Goal: Task Accomplishment & Management: Manage account settings

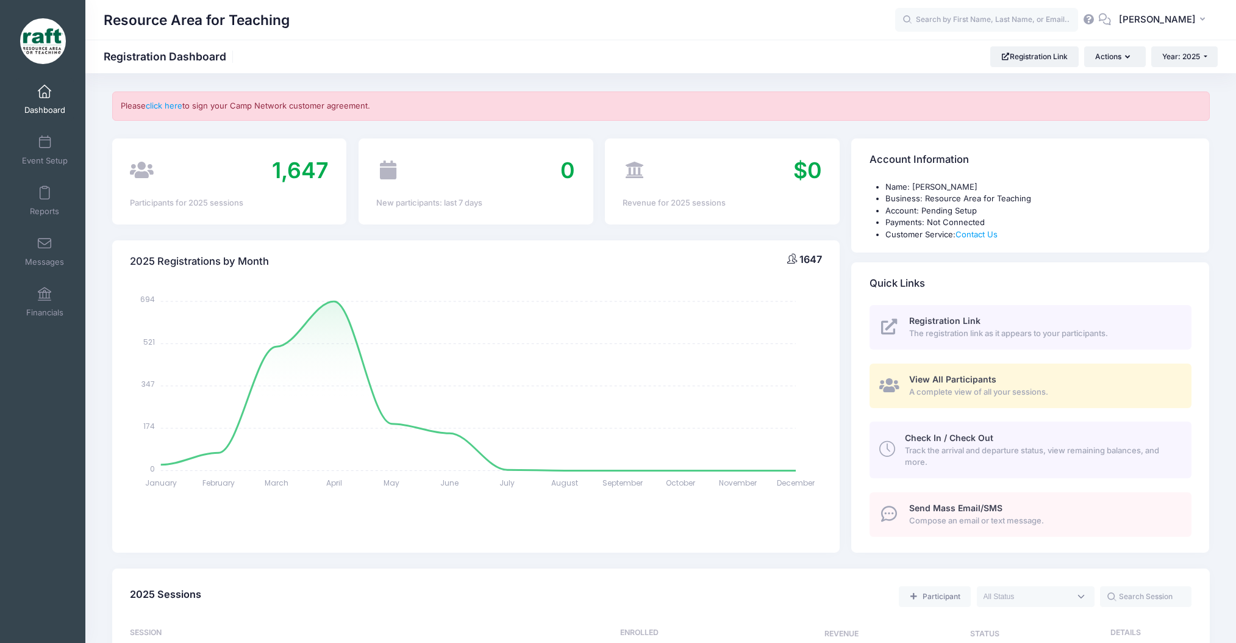
select select
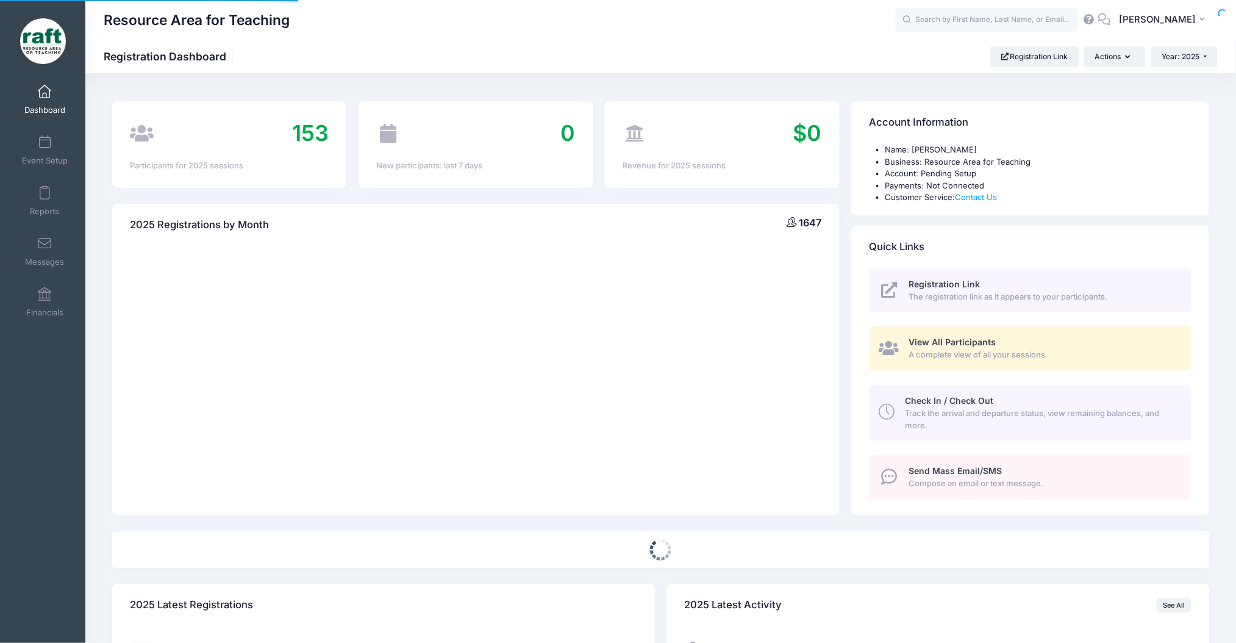
select select
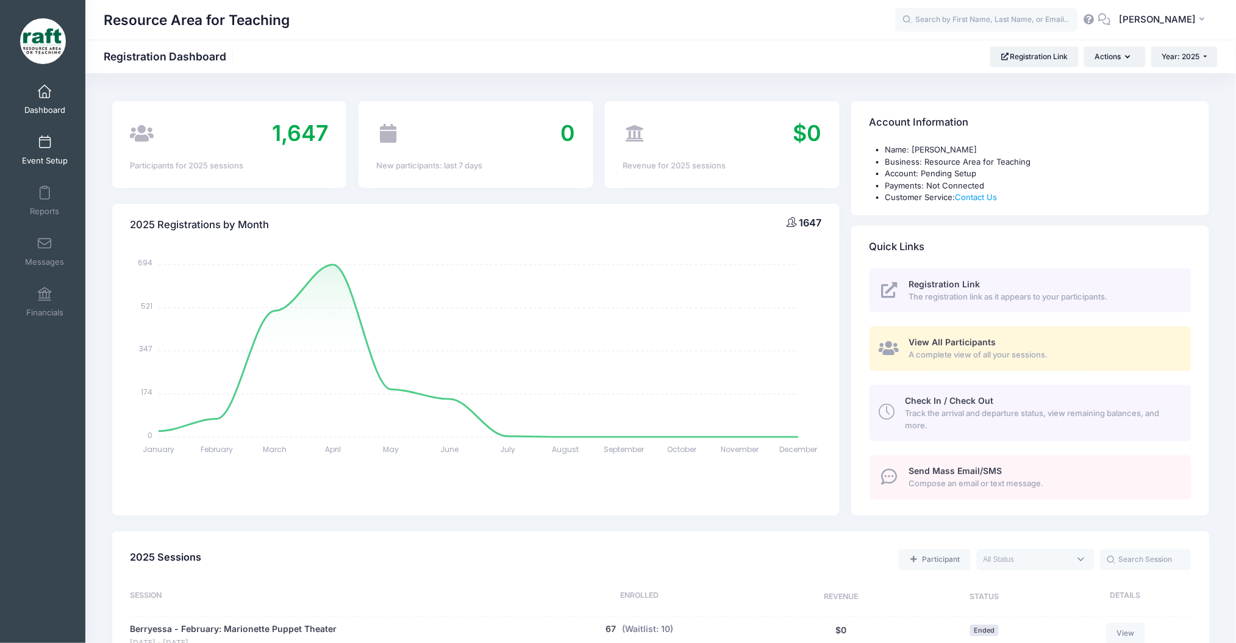
click at [45, 136] on span at bounding box center [45, 142] width 0 height 13
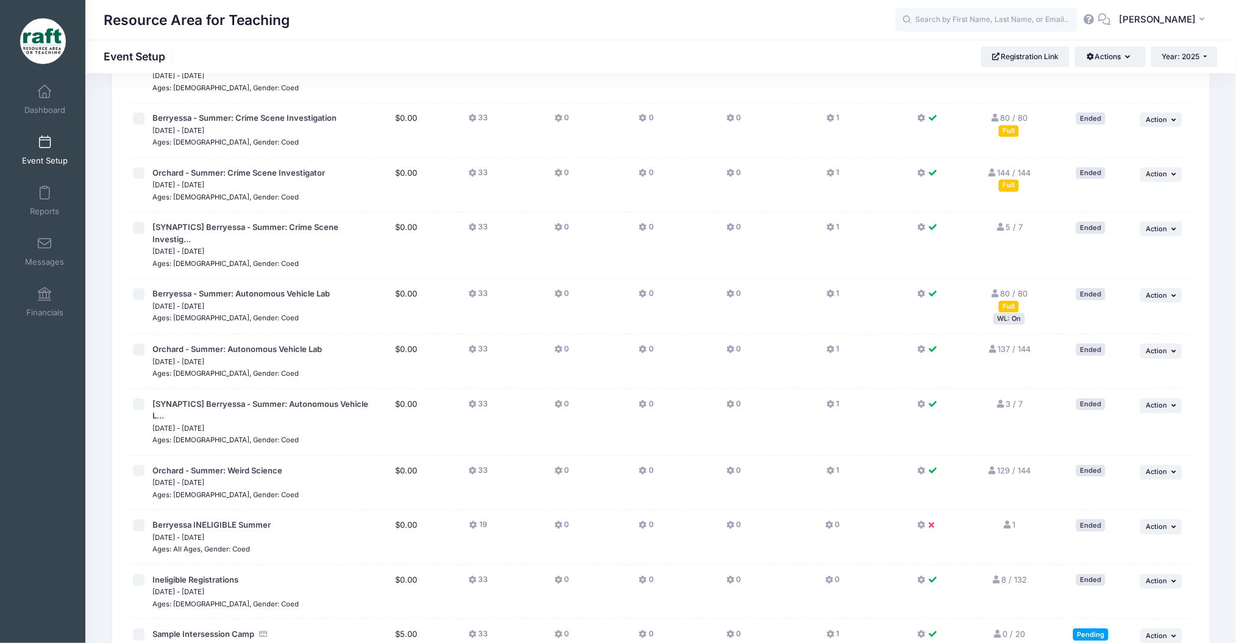
scroll to position [1301, 0]
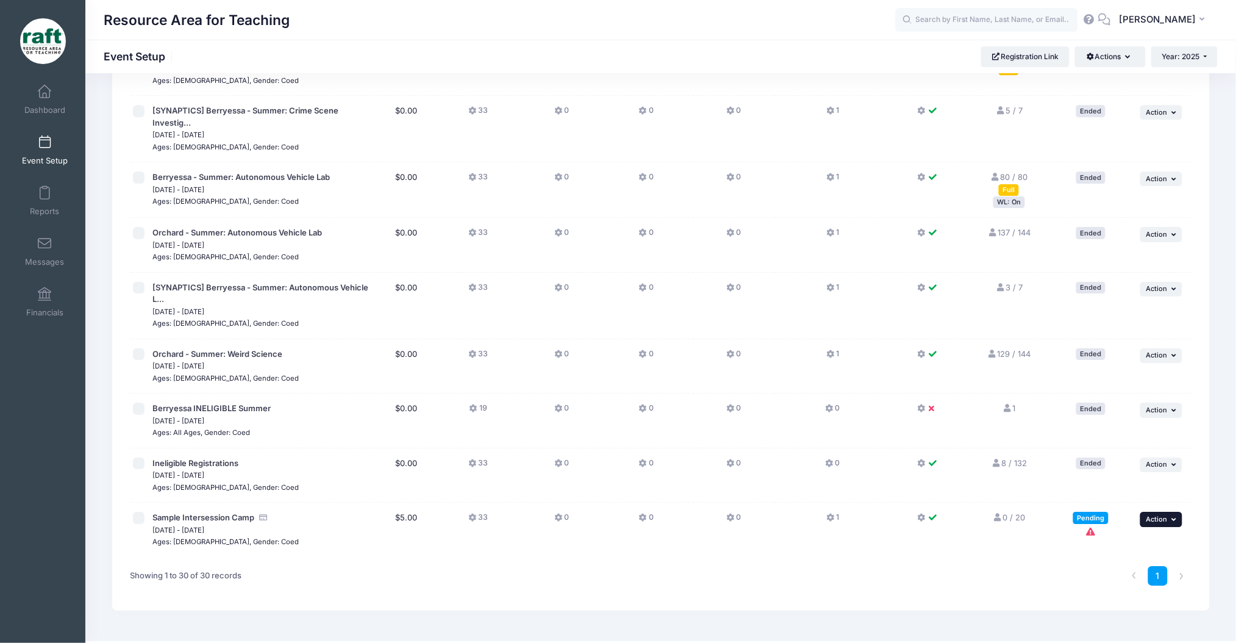
click at [1154, 512] on button "... Action" at bounding box center [1161, 519] width 43 height 15
click at [1125, 537] on link "Edit Session" at bounding box center [1121, 543] width 110 height 23
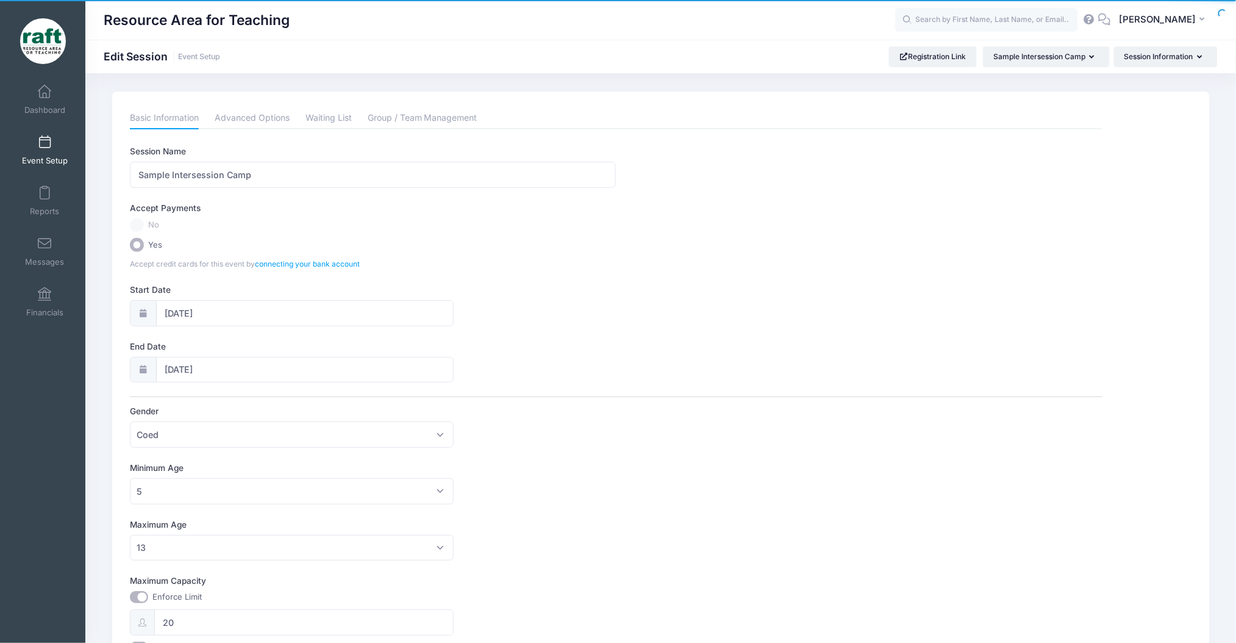
click at [141, 223] on label "No" at bounding box center [616, 225] width 972 height 14
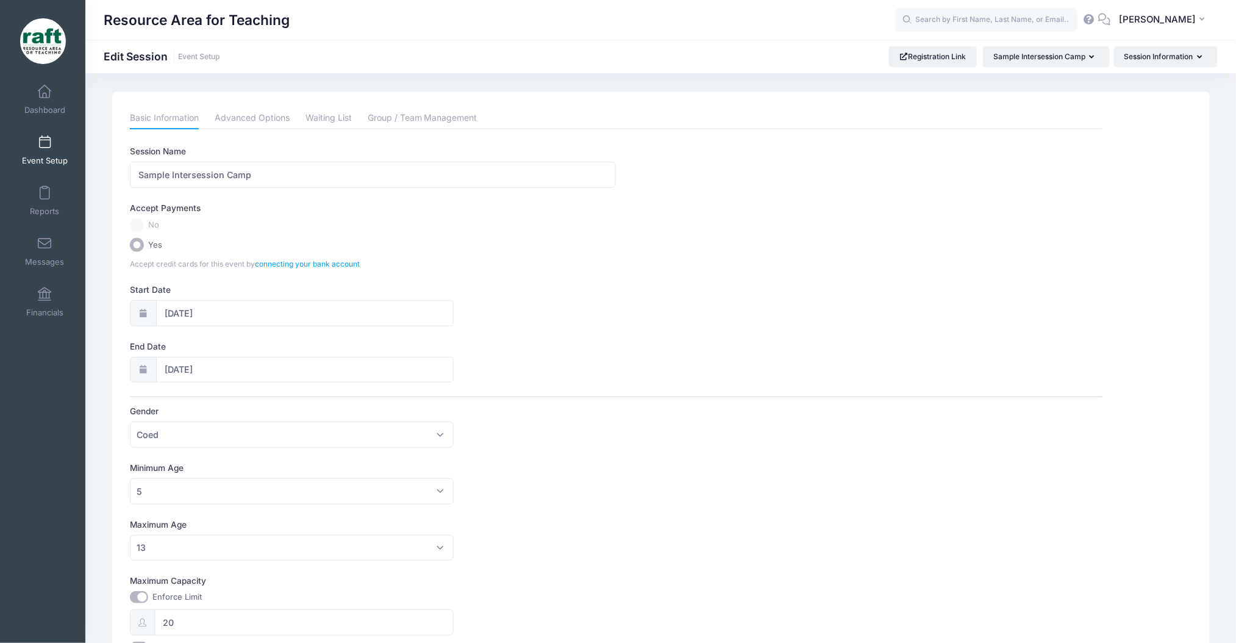
click at [141, 223] on label "No" at bounding box center [616, 225] width 972 height 14
click at [138, 255] on div "Accept Payments No Yes Accept credit cards for this event by connecting your ba…" at bounding box center [616, 236] width 972 height 68
click at [138, 247] on input "Yes" at bounding box center [137, 245] width 14 height 14
click at [132, 223] on label "No" at bounding box center [616, 225] width 972 height 14
click at [40, 151] on link "Event Setup" at bounding box center [45, 150] width 58 height 43
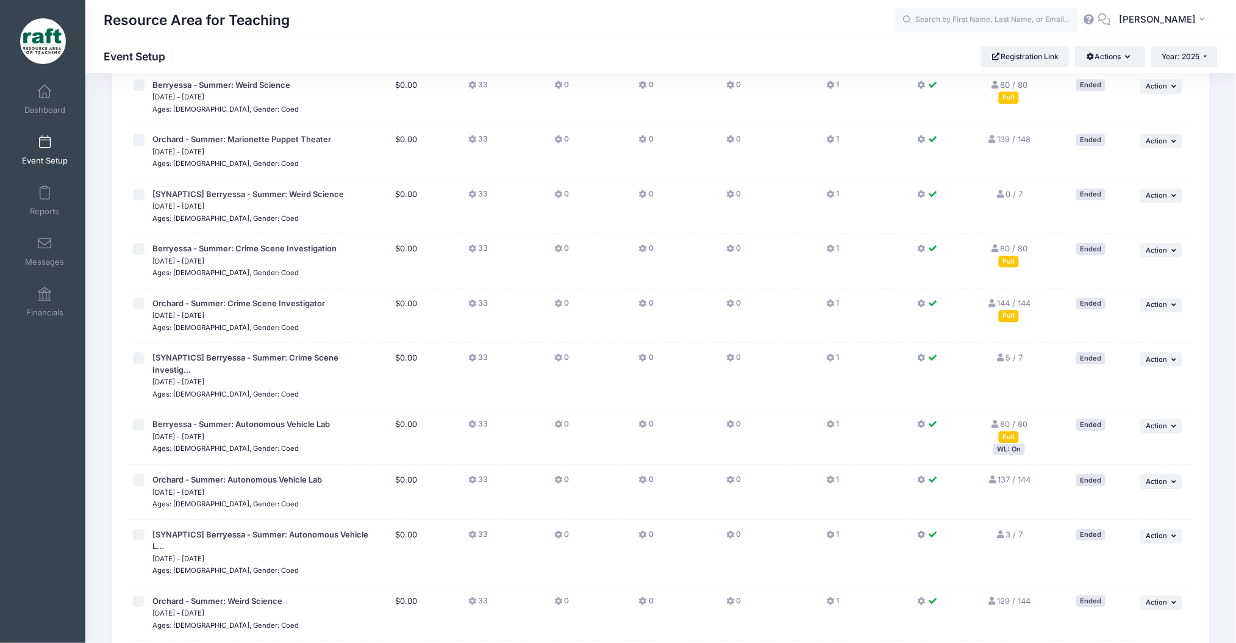
scroll to position [1301, 0]
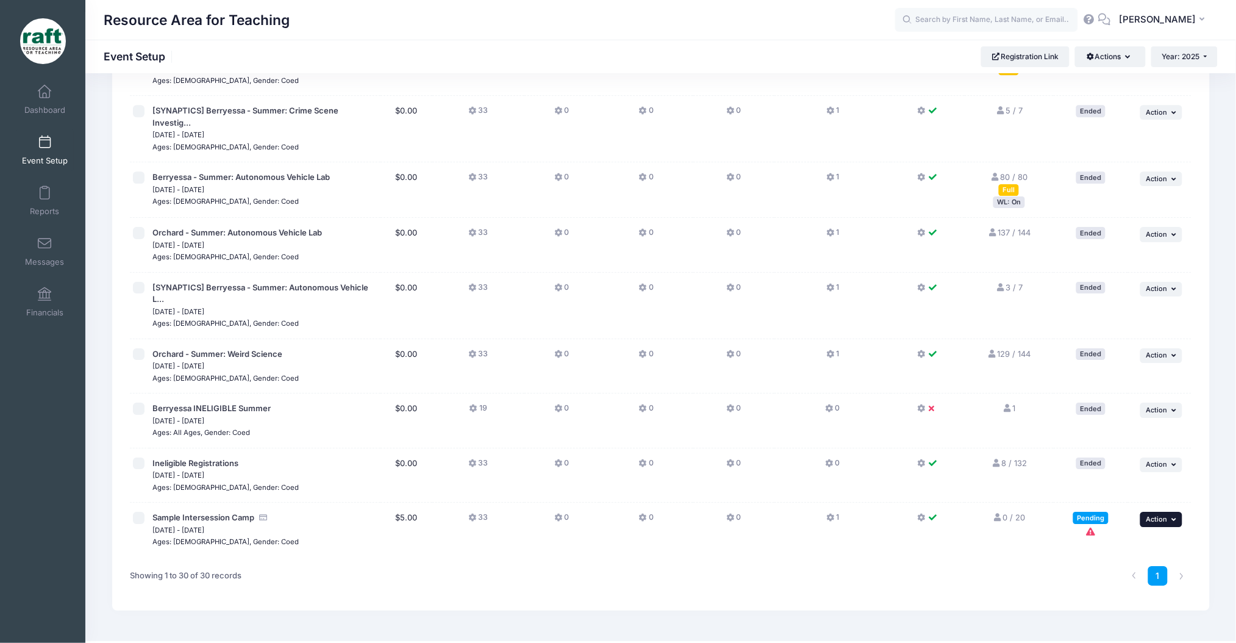
click at [1166, 515] on span "Action" at bounding box center [1156, 519] width 21 height 9
click at [1112, 566] on link "Duplicate Session" at bounding box center [1121, 567] width 110 height 23
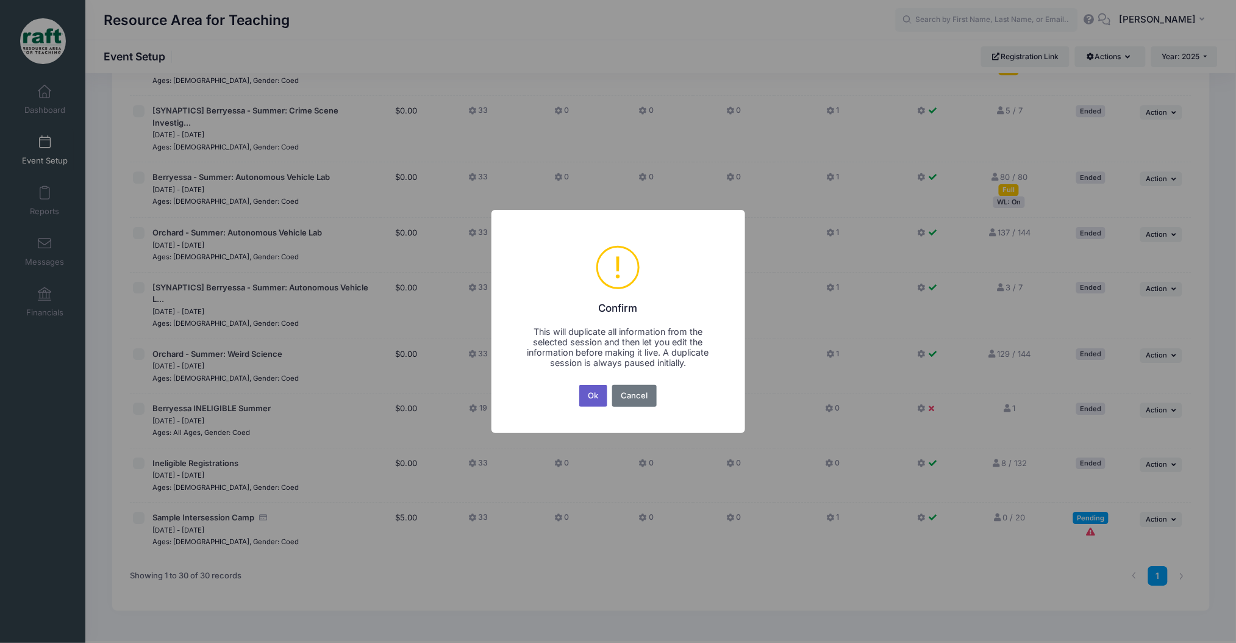
click at [582, 405] on button "Ok" at bounding box center [593, 396] width 28 height 22
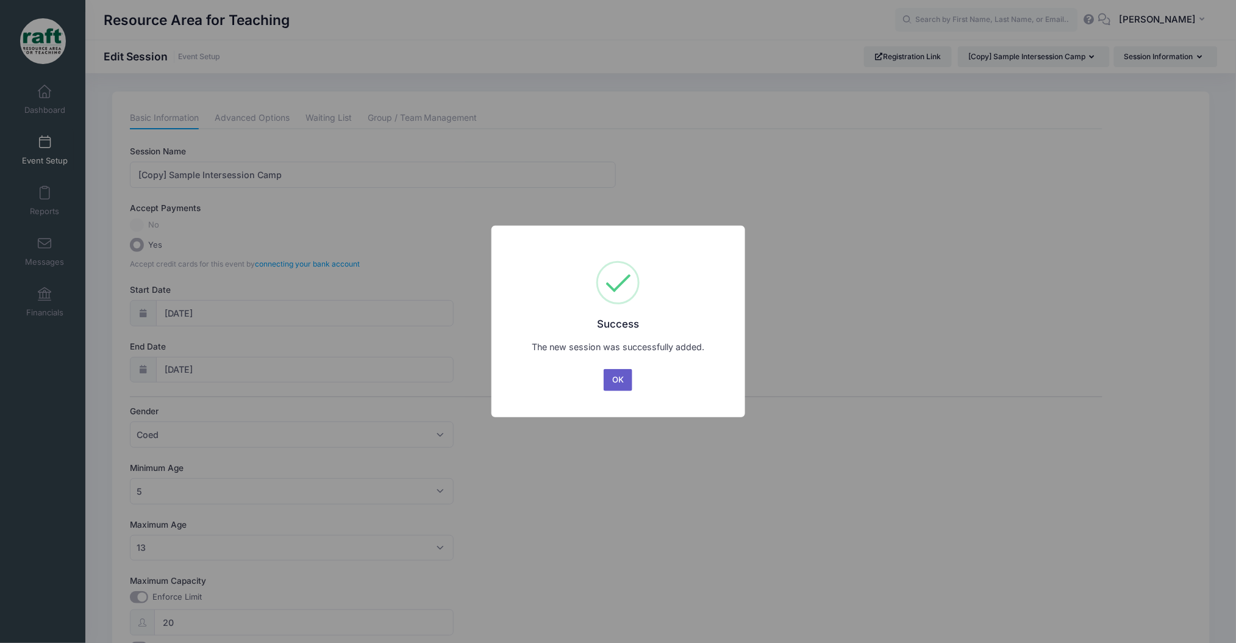
click at [611, 378] on button "OK" at bounding box center [618, 380] width 29 height 22
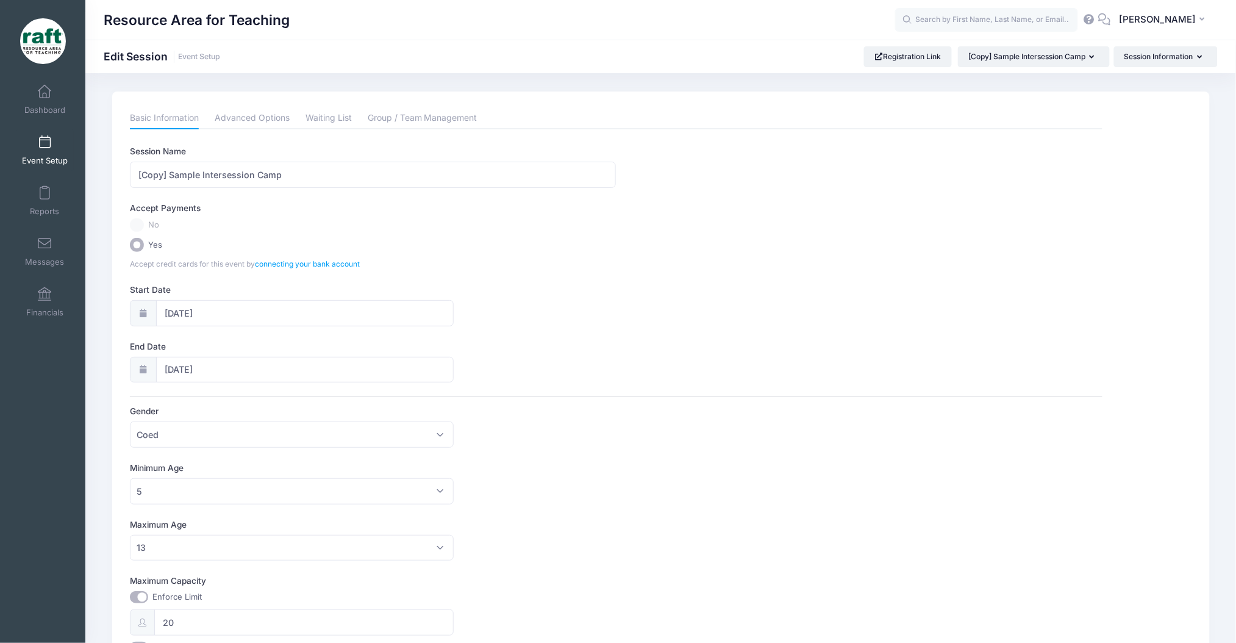
click at [139, 212] on label "Accept Payments" at bounding box center [165, 208] width 71 height 12
click at [138, 225] on label "No" at bounding box center [616, 225] width 972 height 14
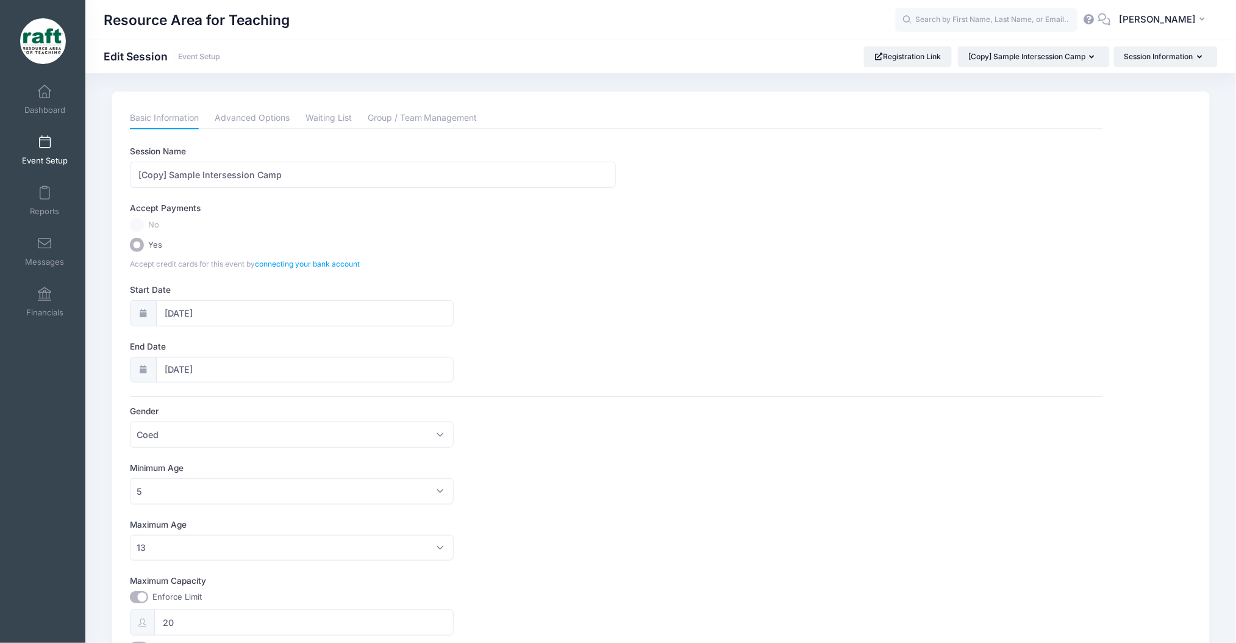
click at [138, 225] on label "No" at bounding box center [616, 225] width 972 height 14
click at [138, 222] on label "No" at bounding box center [616, 225] width 972 height 14
click at [141, 207] on label "Accept Payments" at bounding box center [165, 208] width 71 height 12
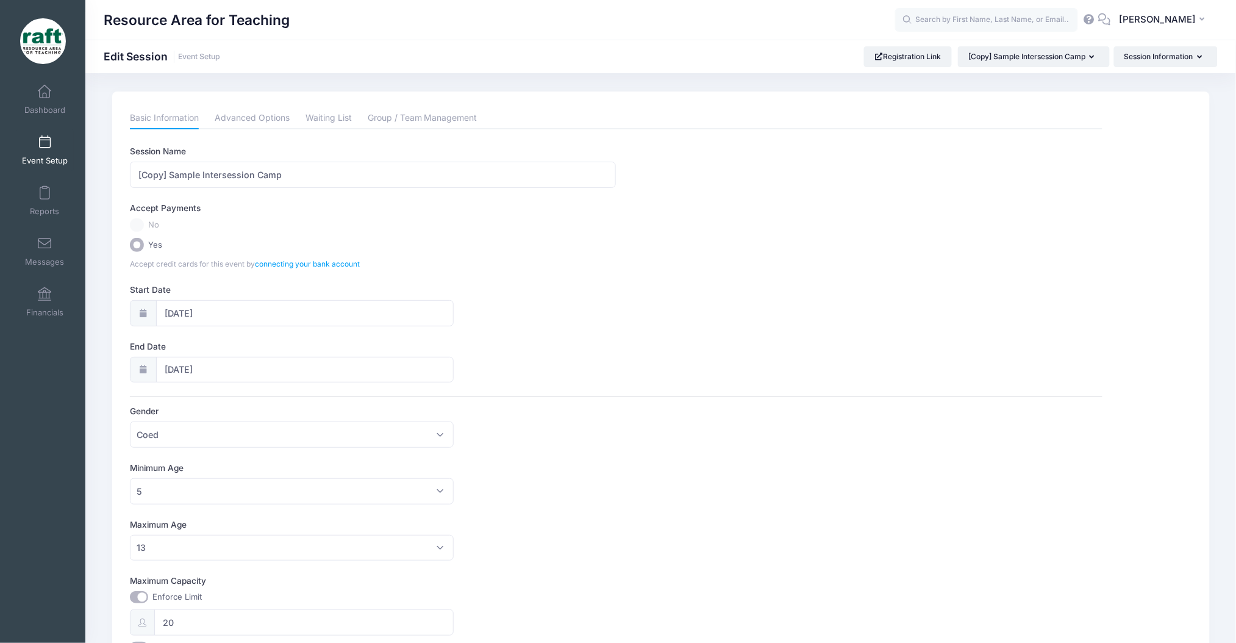
click at [146, 218] on label "No" at bounding box center [616, 225] width 972 height 14
click at [146, 219] on label "No" at bounding box center [616, 225] width 972 height 14
click at [137, 221] on label "No" at bounding box center [616, 225] width 972 height 14
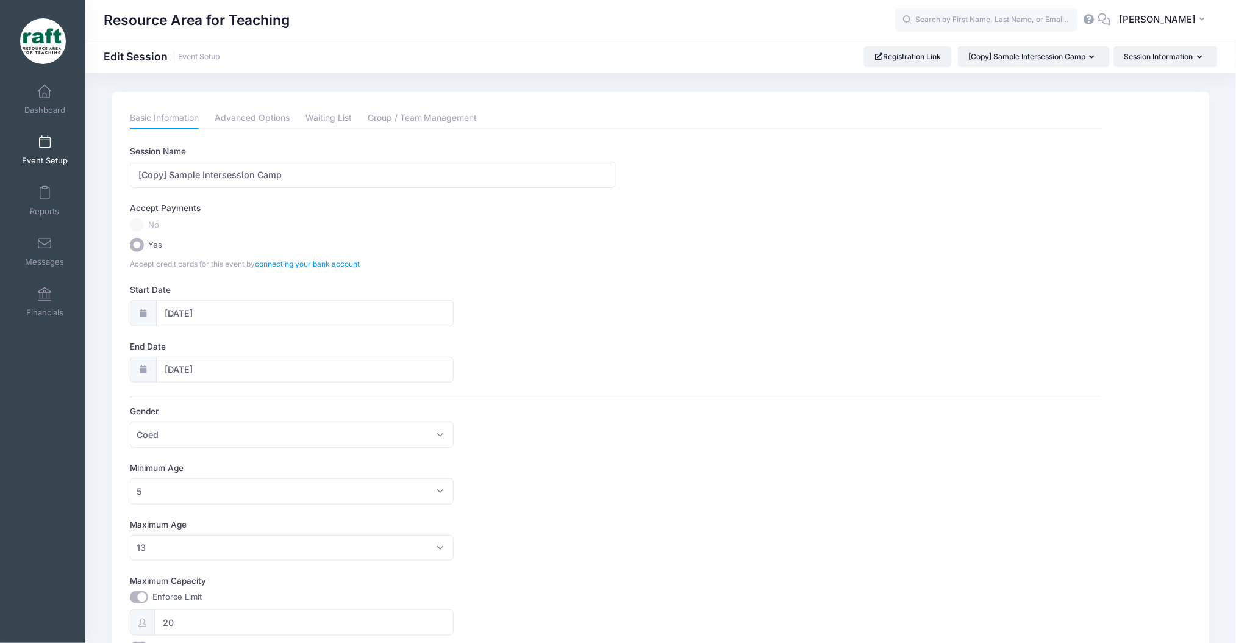
click at [137, 221] on label "No" at bounding box center [616, 225] width 972 height 14
click at [129, 247] on div "Yes" at bounding box center [616, 245] width 984 height 14
click at [59, 150] on link "Event Setup" at bounding box center [45, 150] width 58 height 43
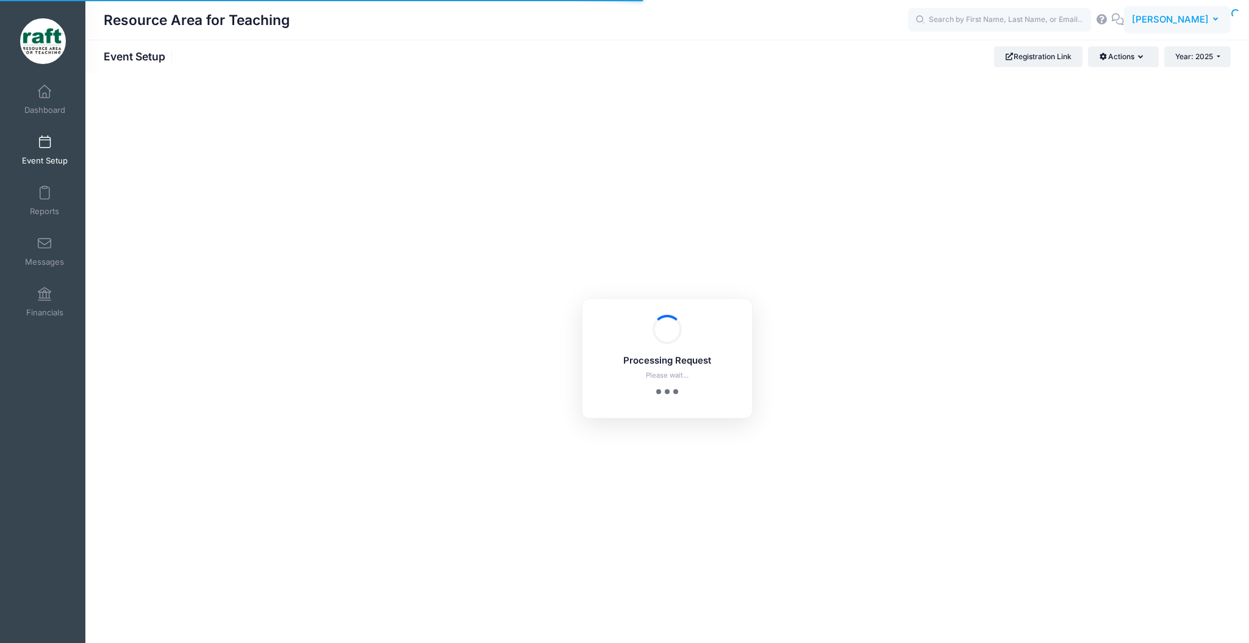
click at [1204, 7] on button "AQ Ayzha Quidit" at bounding box center [1177, 20] width 107 height 28
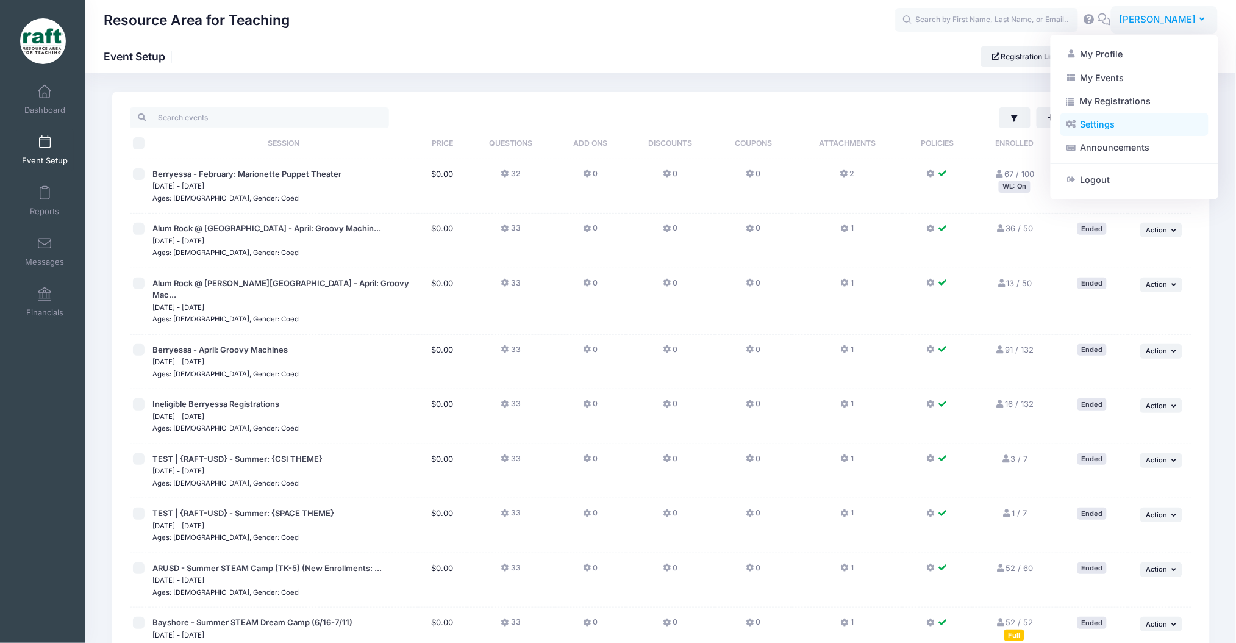
click at [1128, 130] on link "Settings" at bounding box center [1134, 124] width 148 height 23
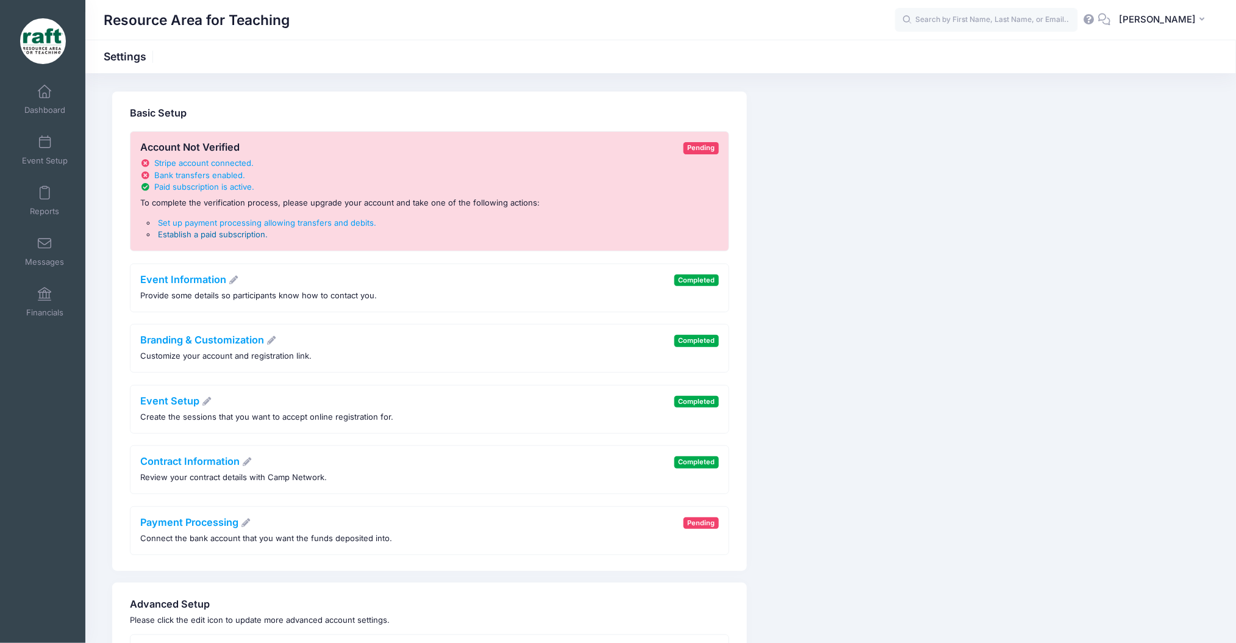
click at [176, 234] on span "Establish a paid subscription" at bounding box center [211, 234] width 107 height 10
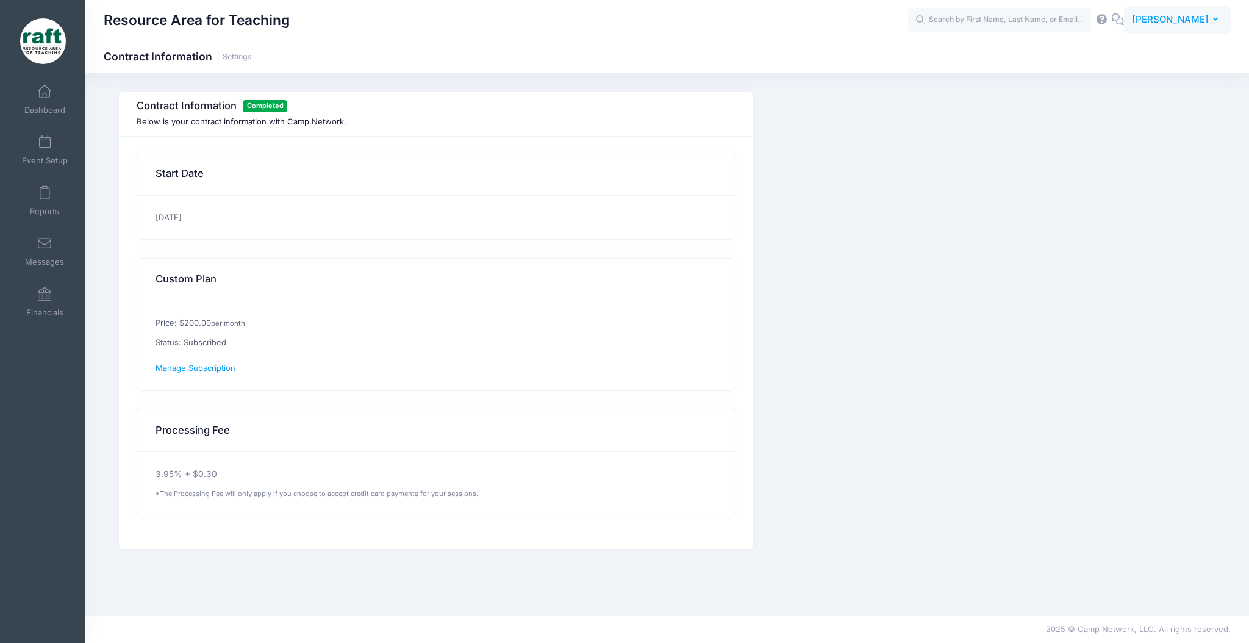
click at [1177, 11] on button "AQ Ayzha Quidit" at bounding box center [1177, 20] width 107 height 28
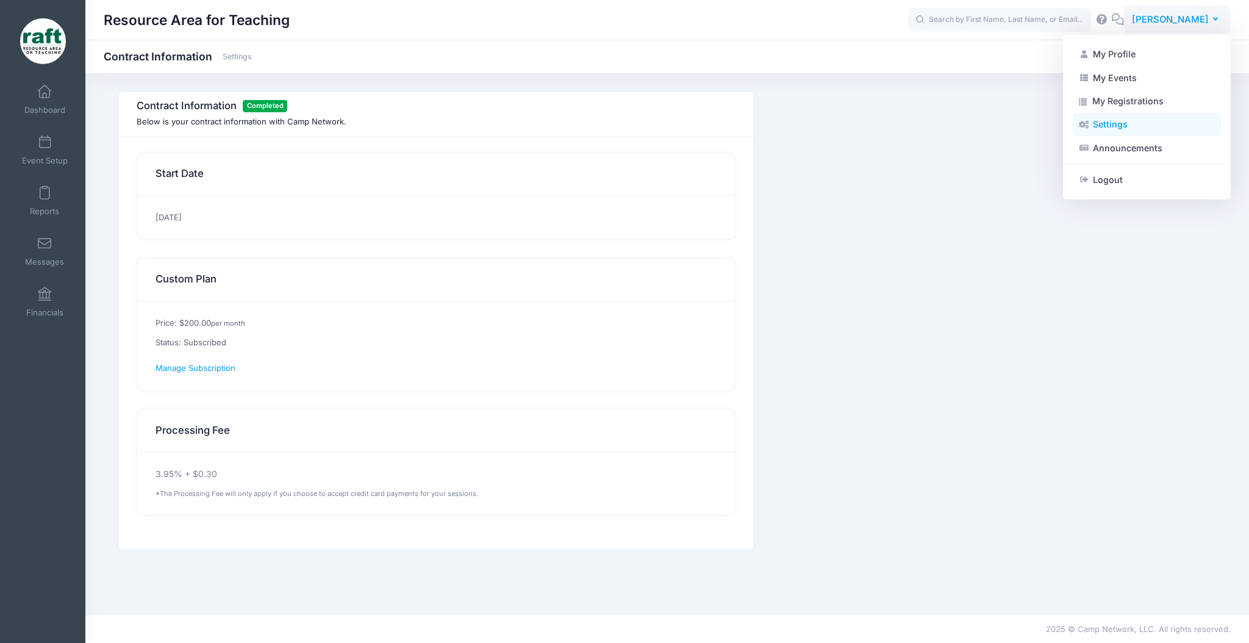
click at [1110, 130] on link "Settings" at bounding box center [1146, 124] width 148 height 23
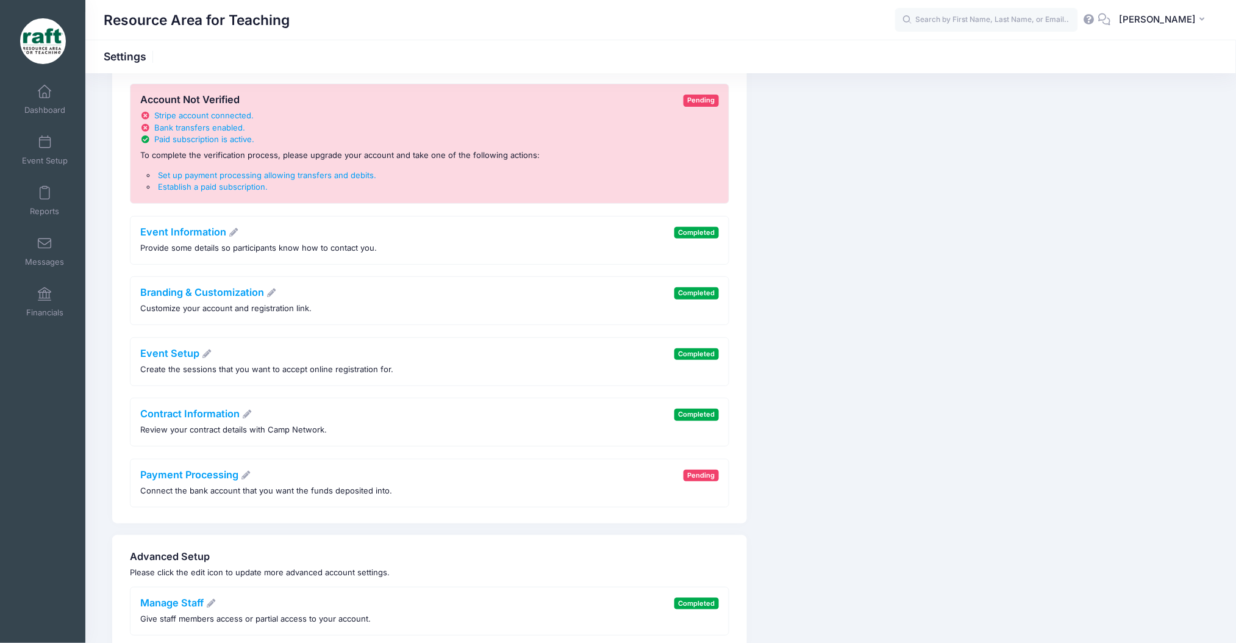
scroll to position [21, 0]
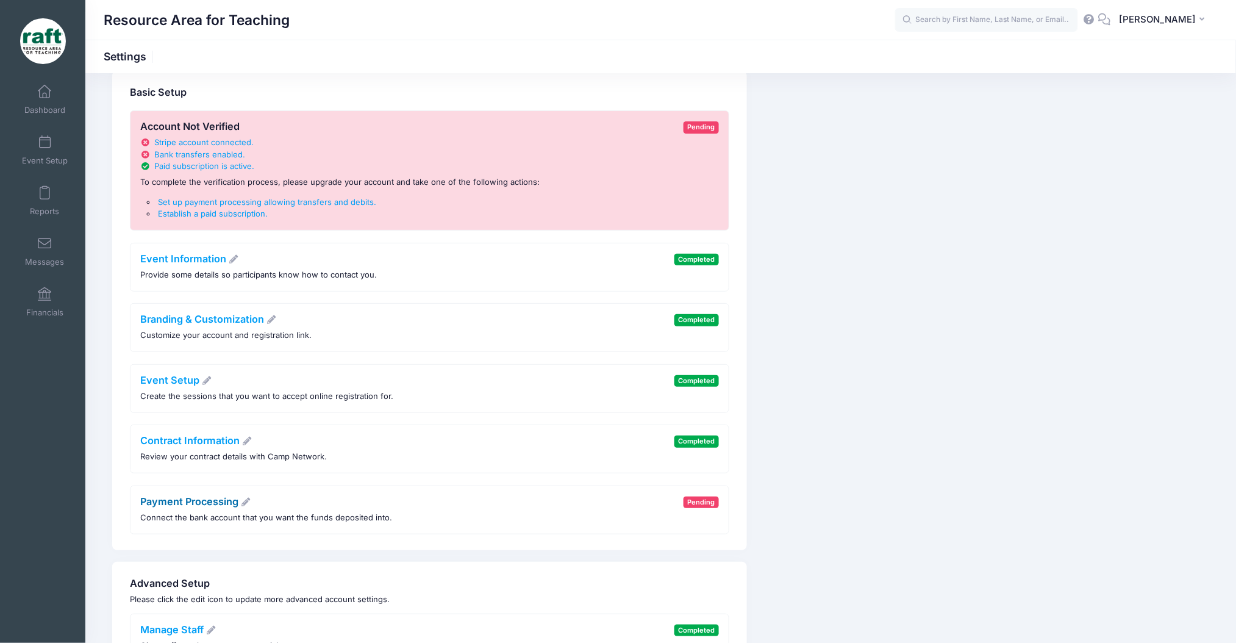
click at [240, 504] on link "Payment Processing" at bounding box center [195, 501] width 111 height 12
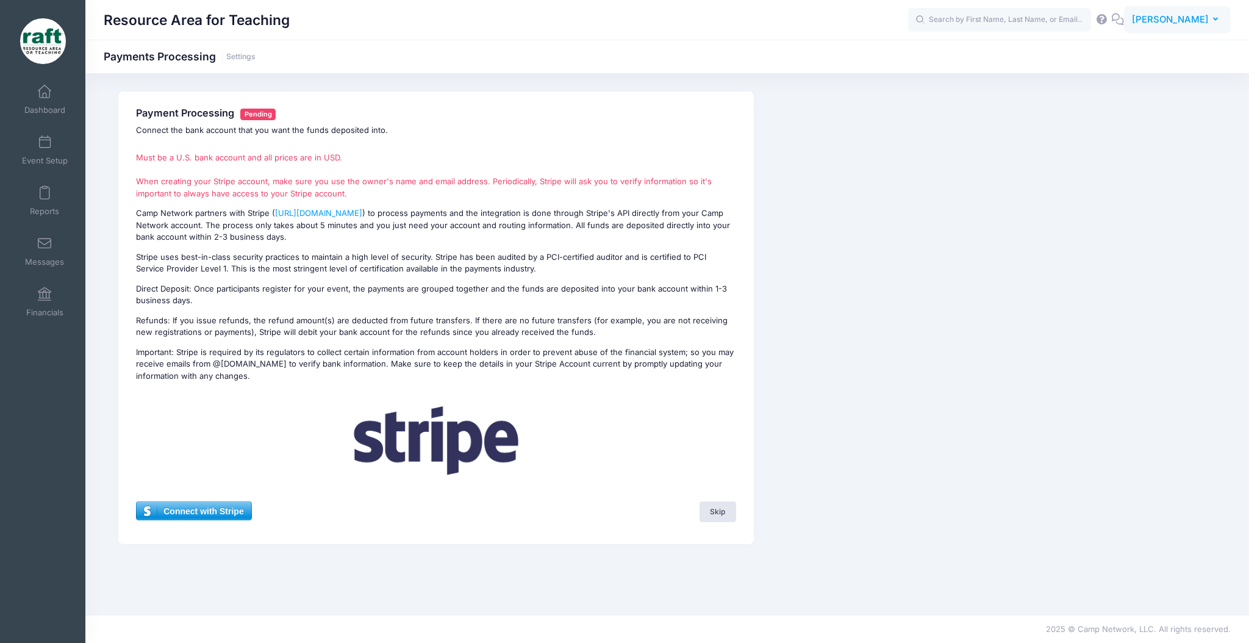
click at [1161, 22] on span "[PERSON_NAME]" at bounding box center [1170, 19] width 77 height 13
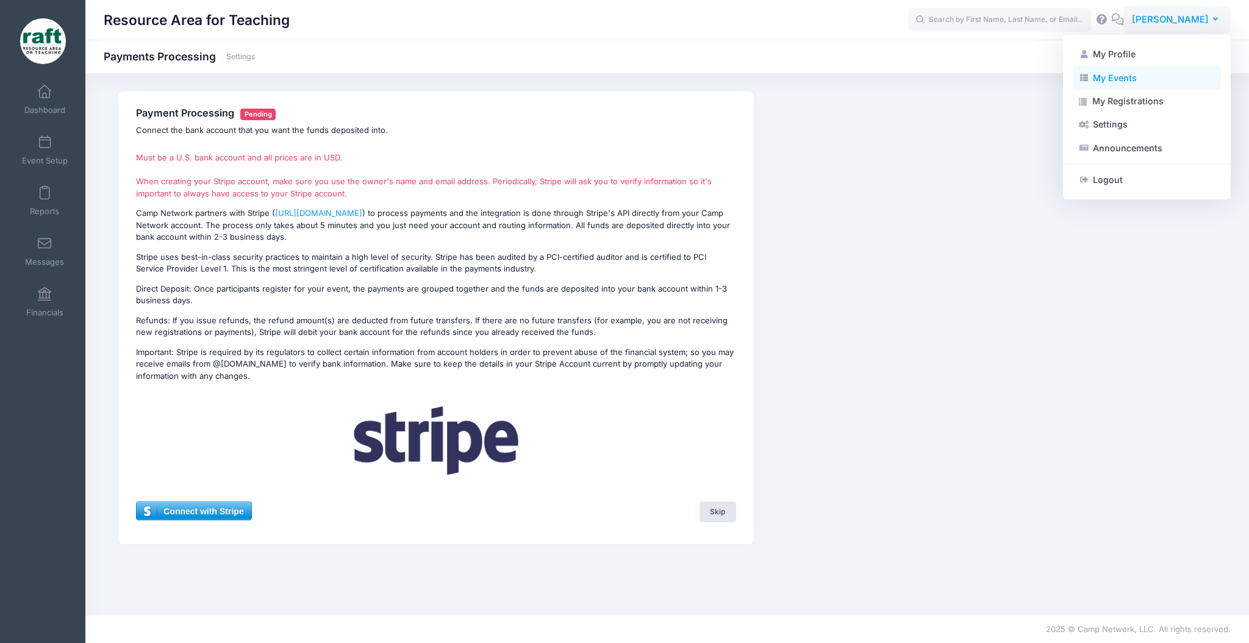
click at [1136, 76] on link "My Events" at bounding box center [1146, 77] width 148 height 23
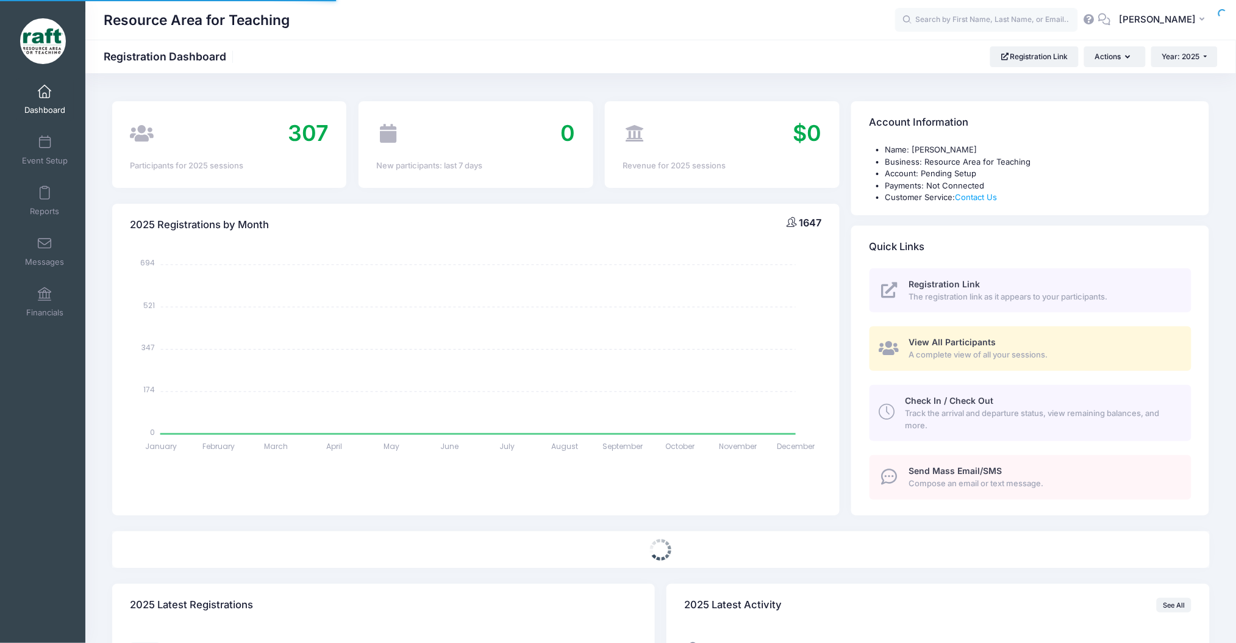
select select
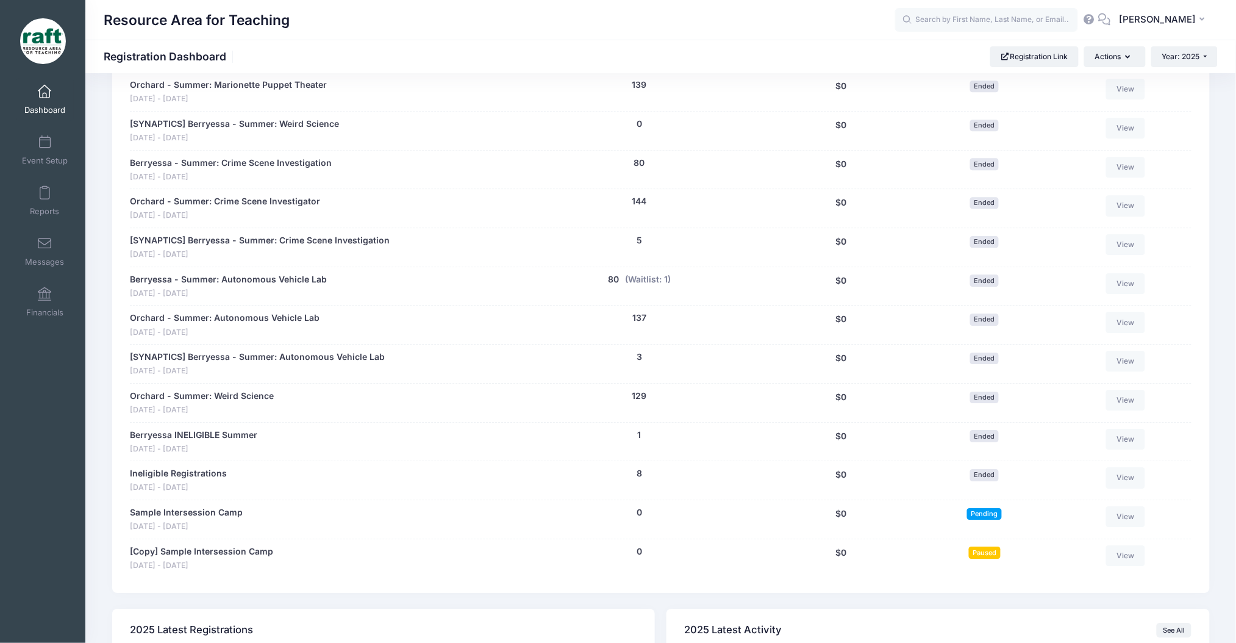
scroll to position [1057, 0]
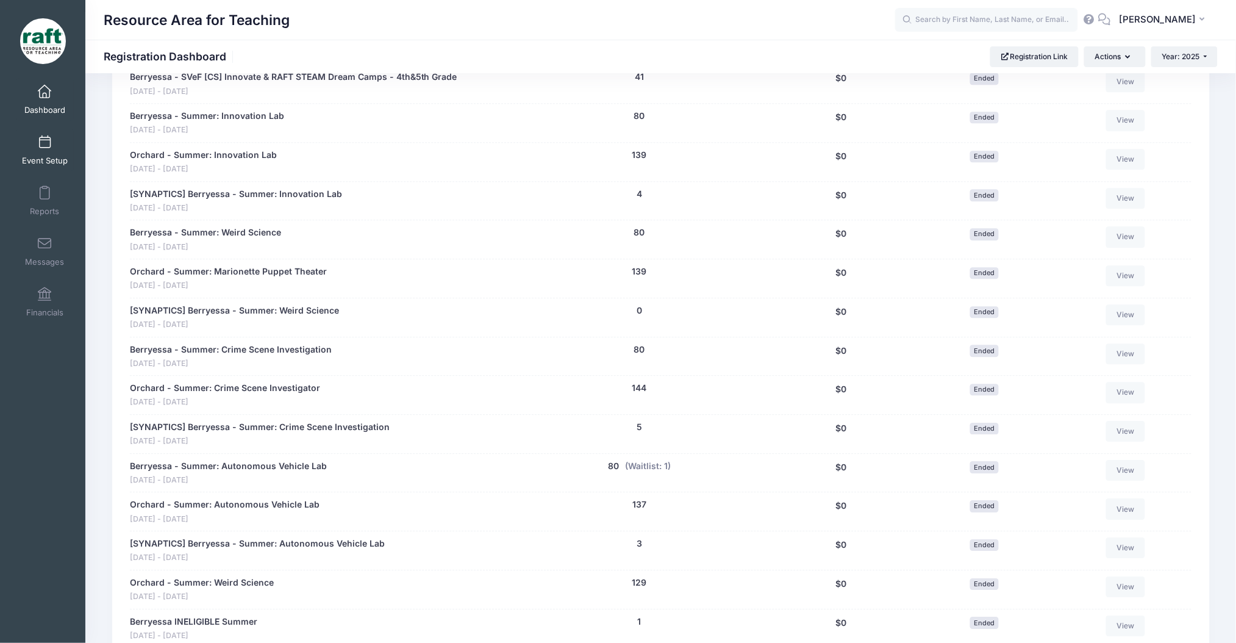
click at [64, 155] on link "Event Setup" at bounding box center [45, 150] width 58 height 43
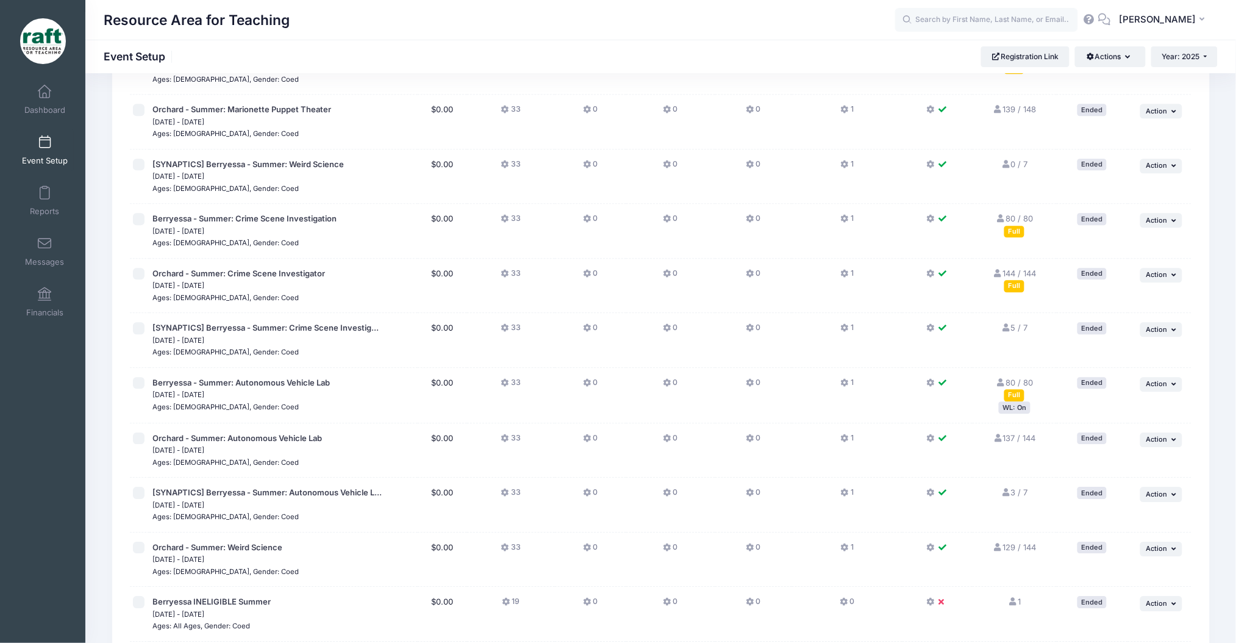
scroll to position [995, 0]
